Goal: Find specific page/section: Find specific page/section

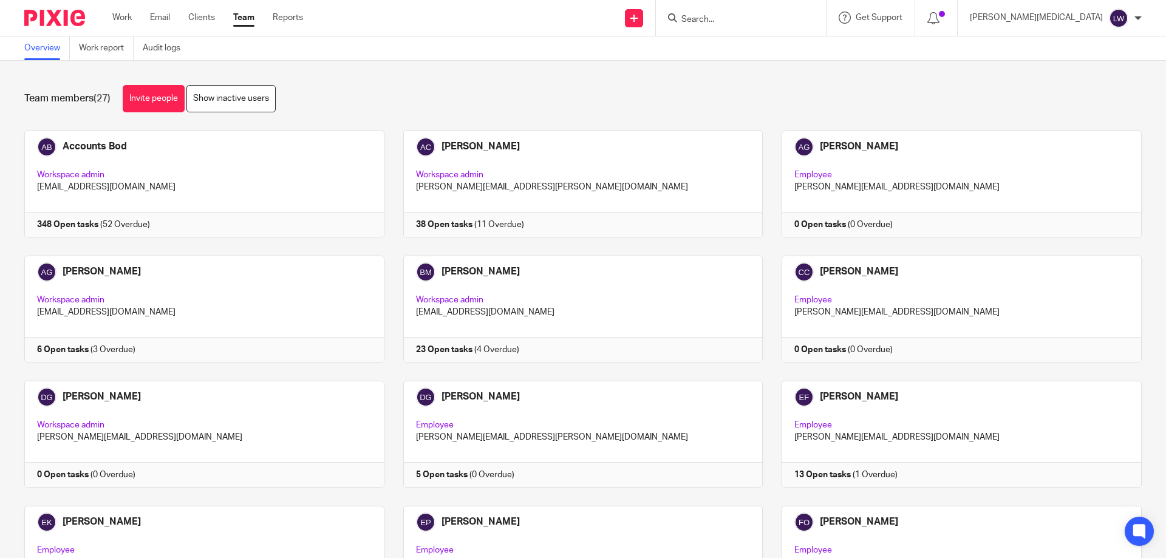
click at [564, 15] on input "Search" at bounding box center [734, 20] width 109 height 11
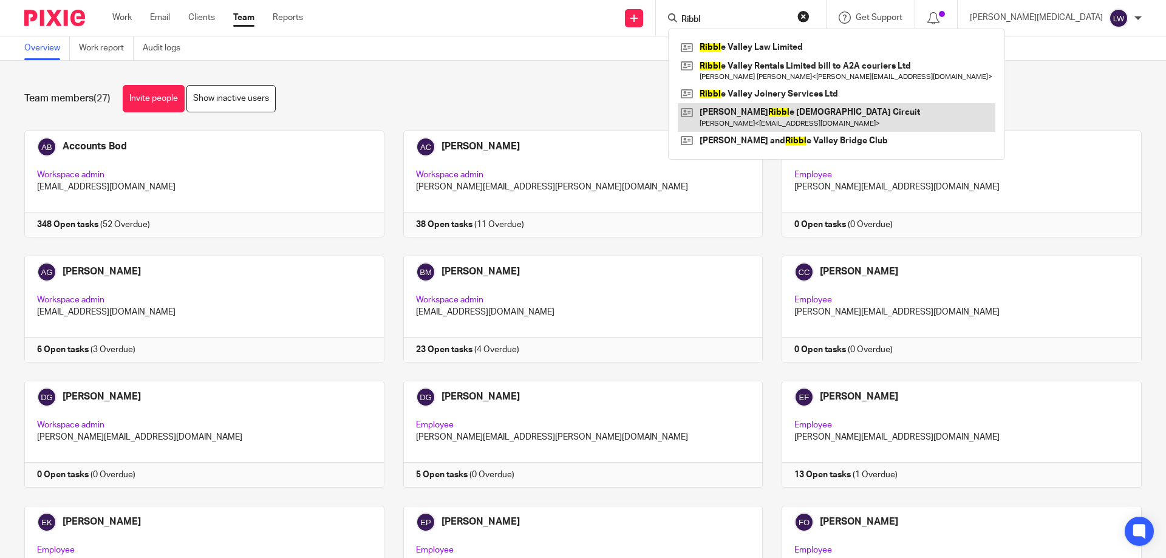
type input "Ribbl"
click at [564, 115] on link at bounding box center [837, 117] width 318 height 28
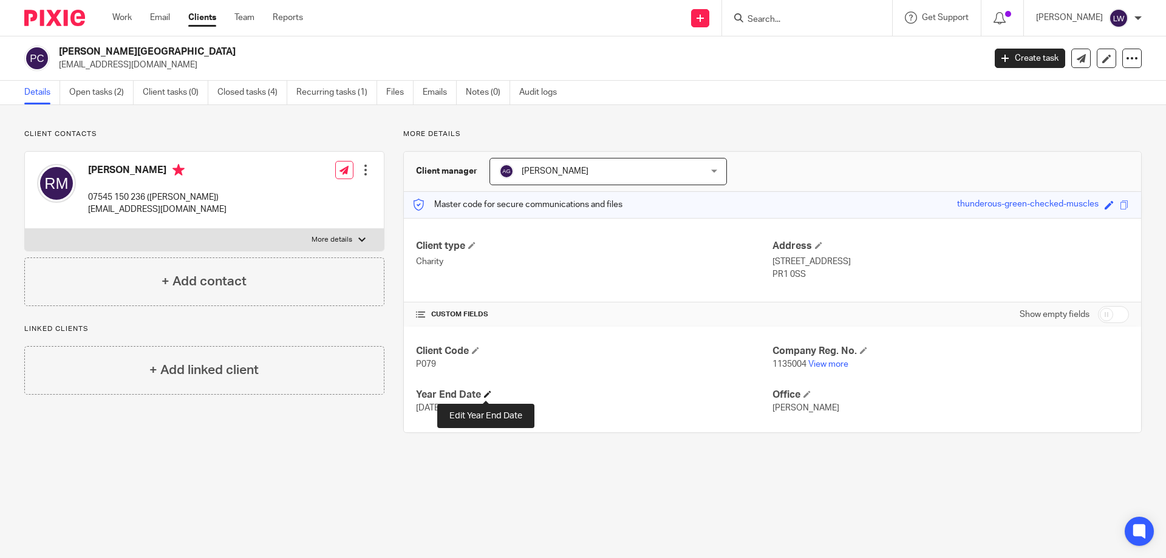
click at [484, 395] on span at bounding box center [487, 394] width 7 height 7
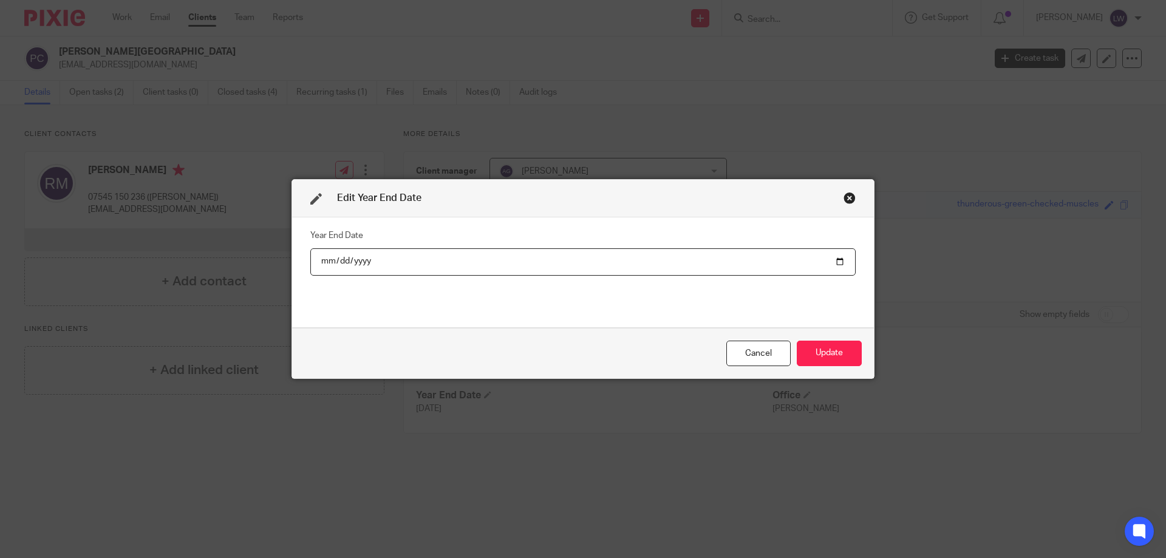
click at [835, 261] on input "[DATE]" at bounding box center [583, 261] width 546 height 27
click at [378, 258] on input "[DATE]" at bounding box center [583, 261] width 546 height 27
click at [375, 257] on input "[DATE]" at bounding box center [583, 261] width 546 height 27
click at [757, 351] on div "Cancel" at bounding box center [759, 354] width 64 height 26
